Goal: Navigation & Orientation: Find specific page/section

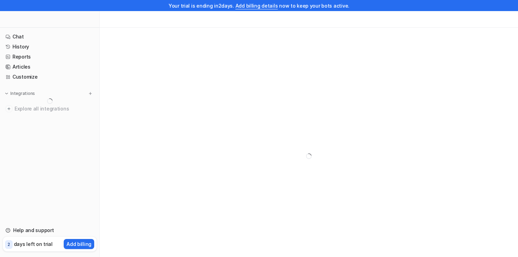
click at [99, 126] on nav "Chat History Reports Articles Customize Integrations Explore all integrations" at bounding box center [49, 124] width 99 height 191
